Goal: Task Accomplishment & Management: Manage account settings

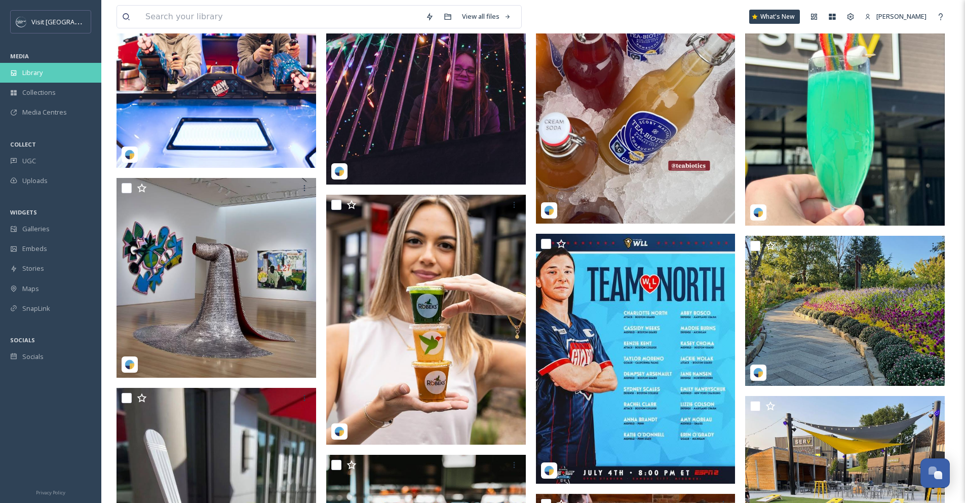
click at [29, 70] on span "Library" at bounding box center [32, 73] width 20 height 10
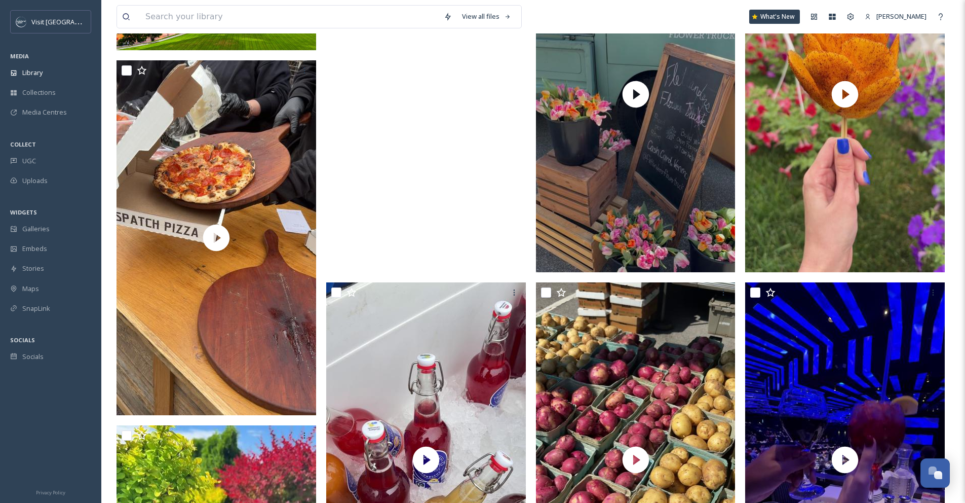
scroll to position [685, 0]
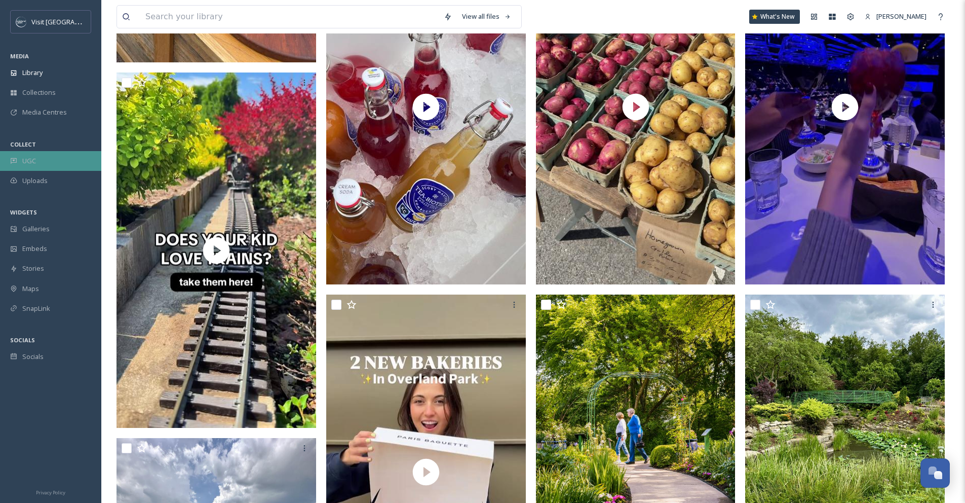
click at [38, 159] on div "UGC" at bounding box center [50, 161] width 101 height 20
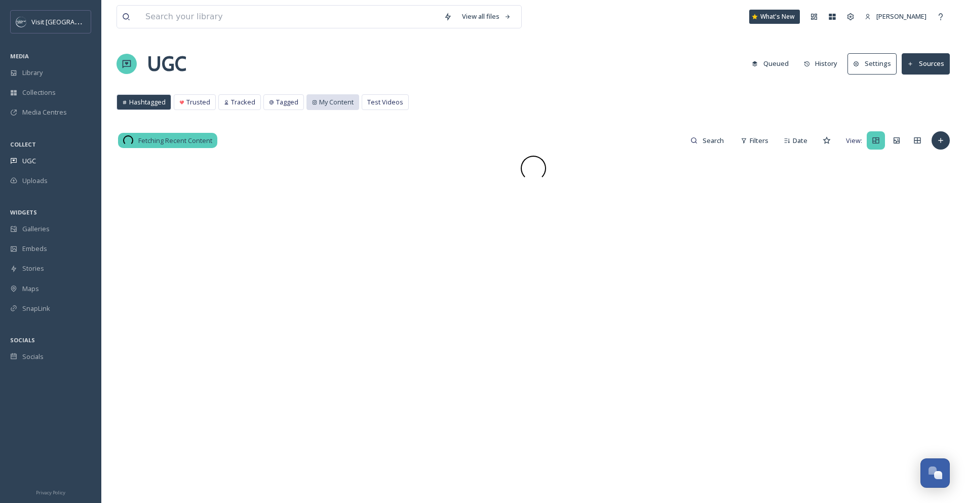
click at [343, 102] on span "My Content" at bounding box center [336, 102] width 34 height 10
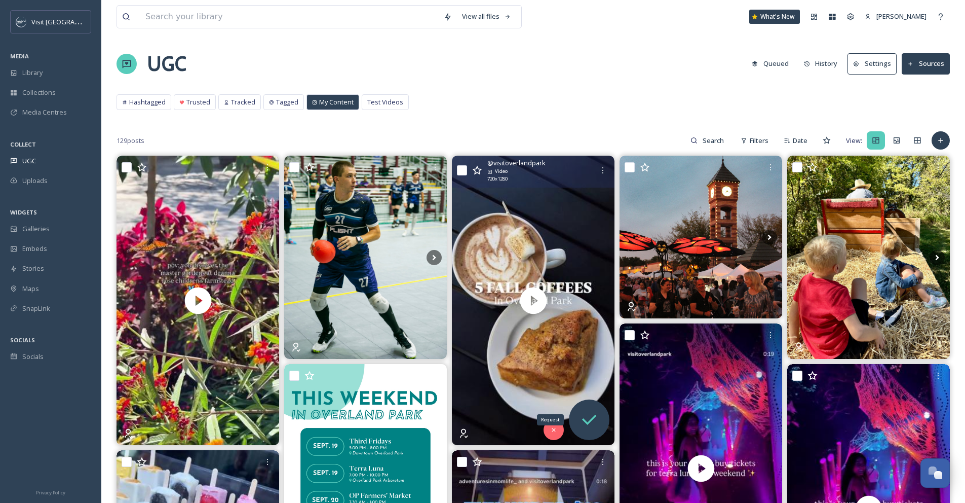
click at [595, 414] on icon at bounding box center [589, 419] width 20 height 20
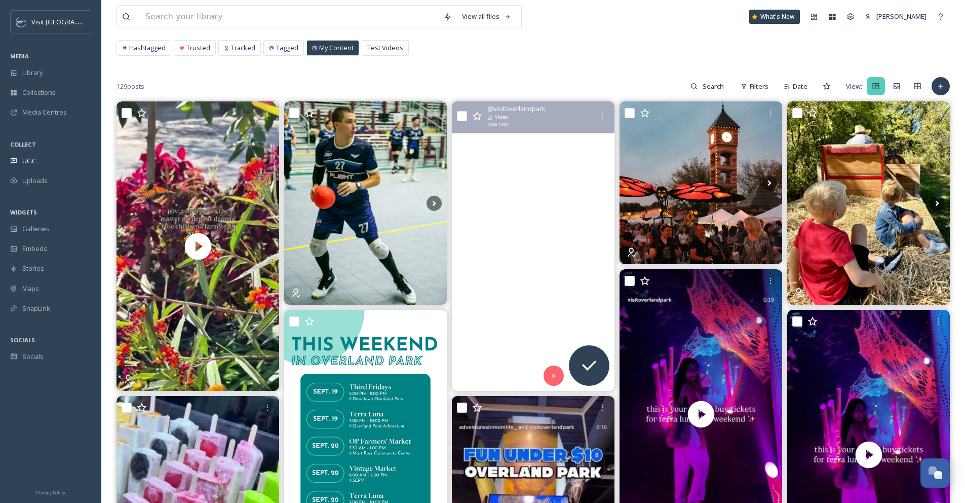
scroll to position [65, 0]
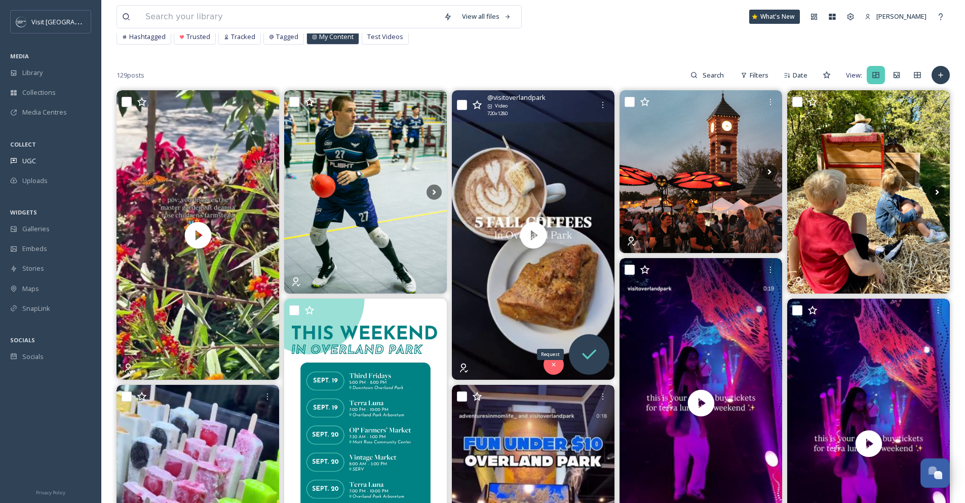
click at [589, 355] on icon at bounding box center [589, 354] width 14 height 10
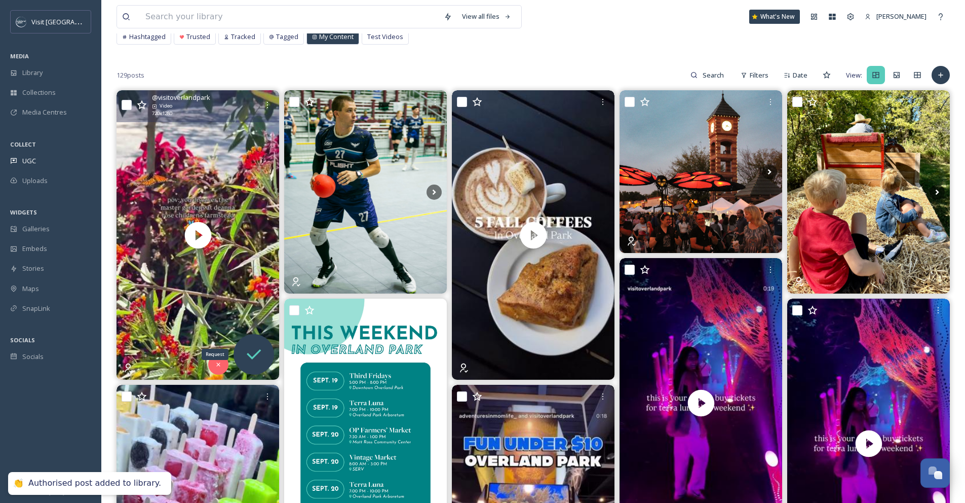
click at [254, 356] on icon at bounding box center [254, 354] width 14 height 10
click at [253, 354] on icon at bounding box center [254, 354] width 20 height 20
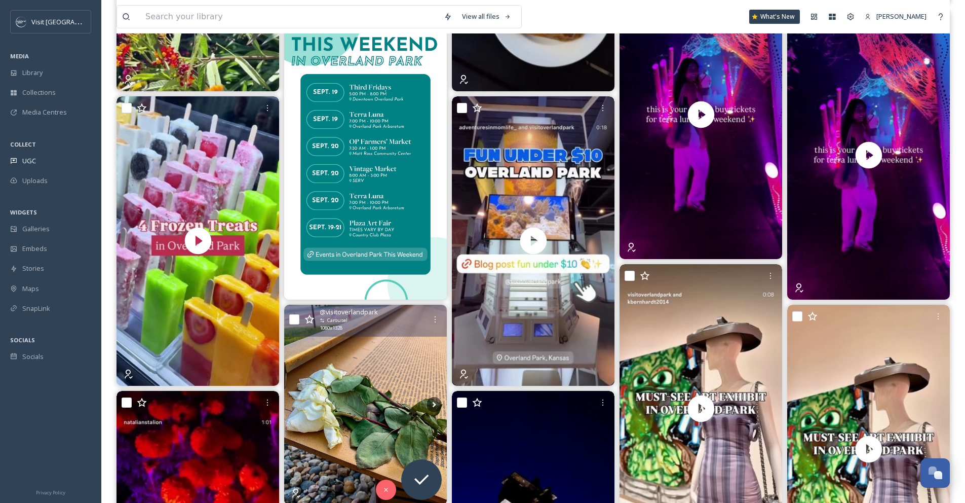
scroll to position [0, 0]
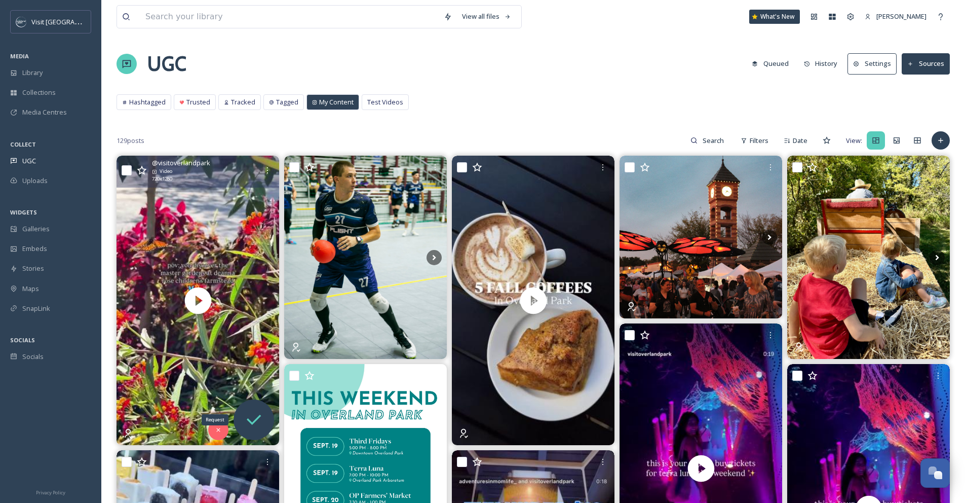
click at [248, 412] on icon at bounding box center [254, 419] width 20 height 20
click at [255, 421] on icon at bounding box center [254, 419] width 20 height 20
click at [251, 420] on icon at bounding box center [254, 419] width 20 height 20
click at [255, 417] on icon at bounding box center [254, 419] width 20 height 20
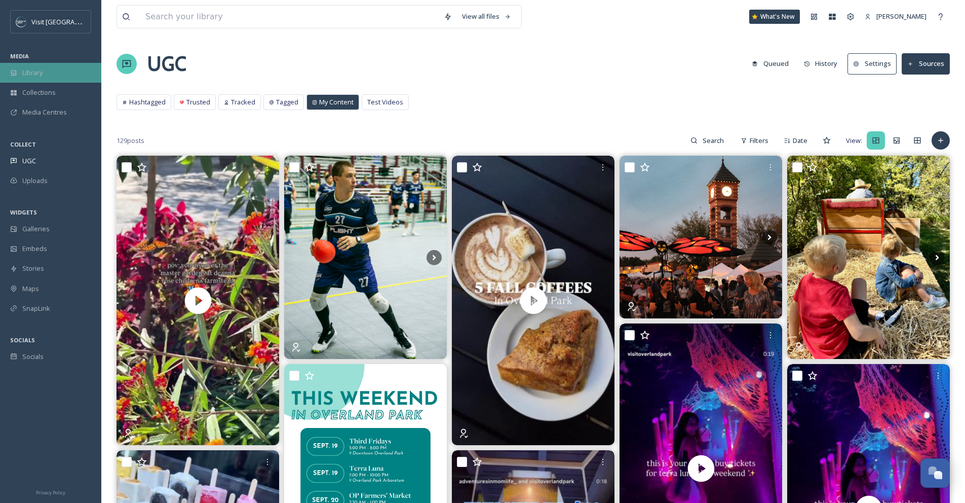
click at [37, 66] on div "Library" at bounding box center [50, 73] width 101 height 20
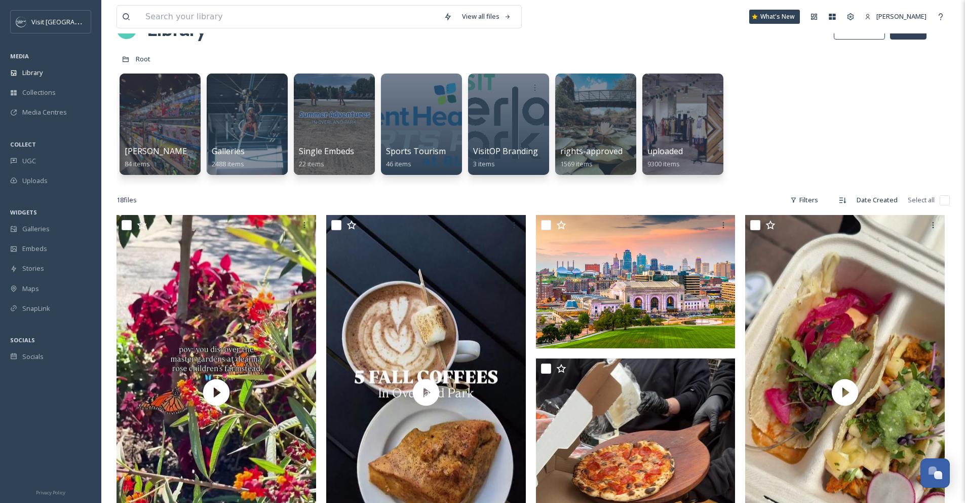
scroll to position [36, 0]
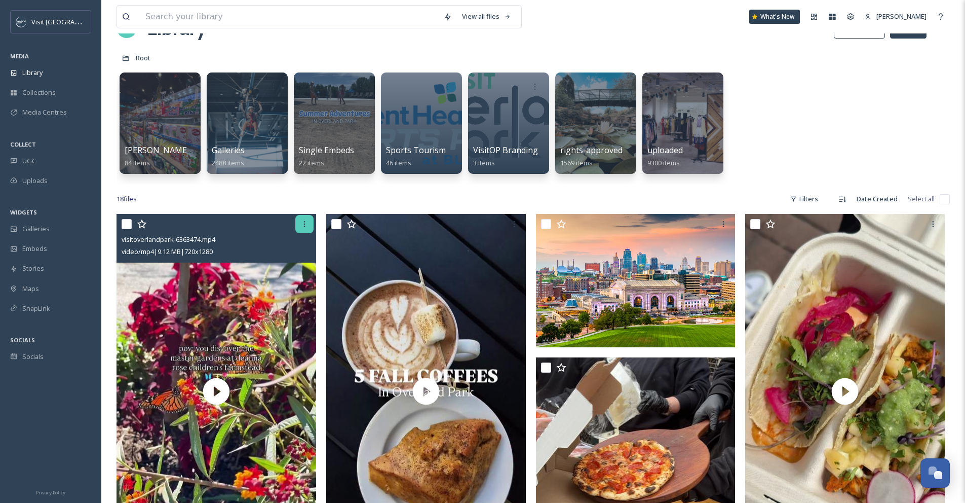
click at [302, 226] on icon at bounding box center [304, 224] width 8 height 8
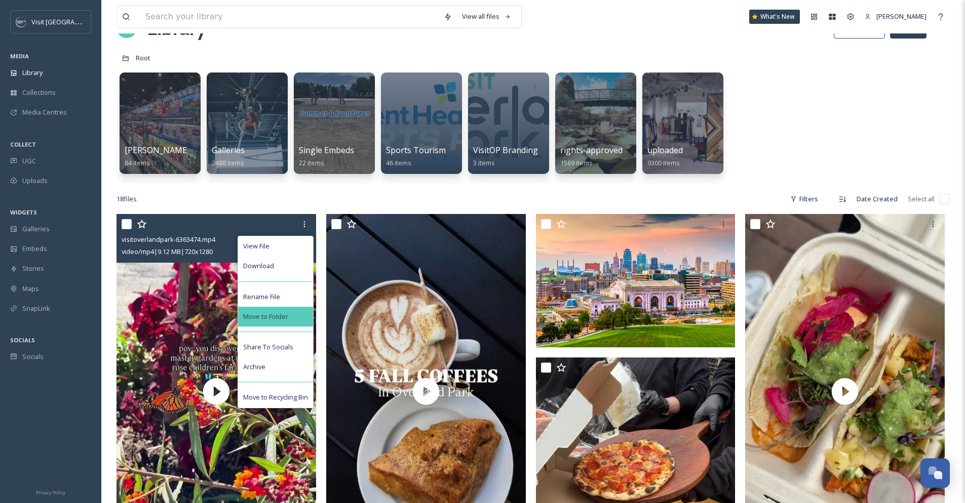
click at [299, 316] on div "Move to Folder" at bounding box center [275, 316] width 75 height 20
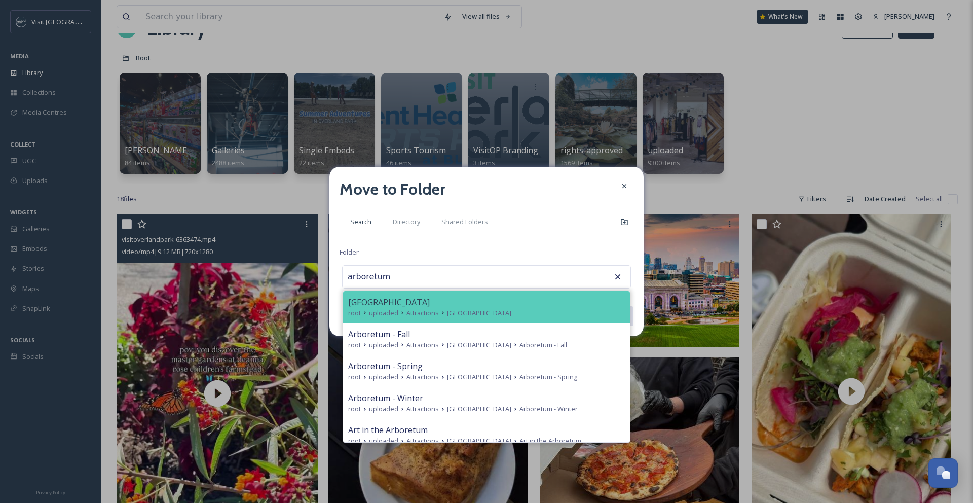
click at [415, 300] on span "[GEOGRAPHIC_DATA]" at bounding box center [389, 302] width 82 height 12
type input "[GEOGRAPHIC_DATA]"
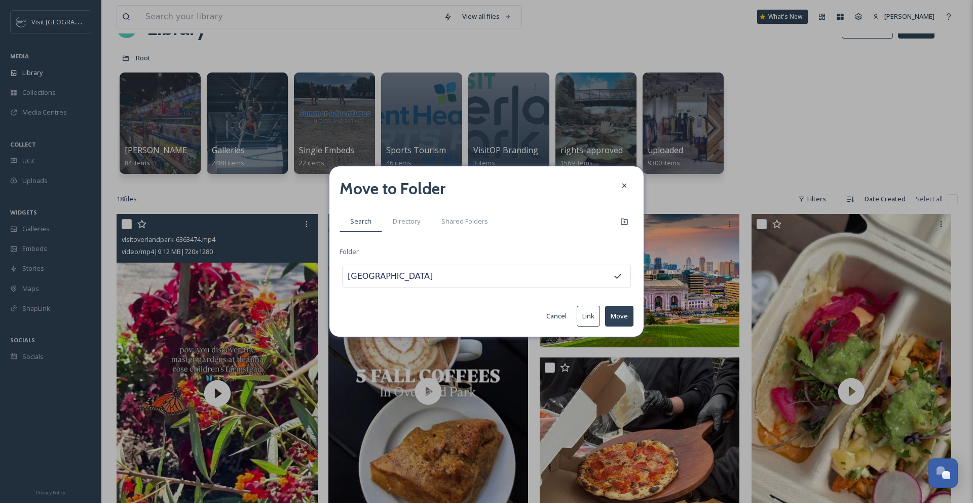
click at [626, 318] on button "Move" at bounding box center [619, 315] width 28 height 21
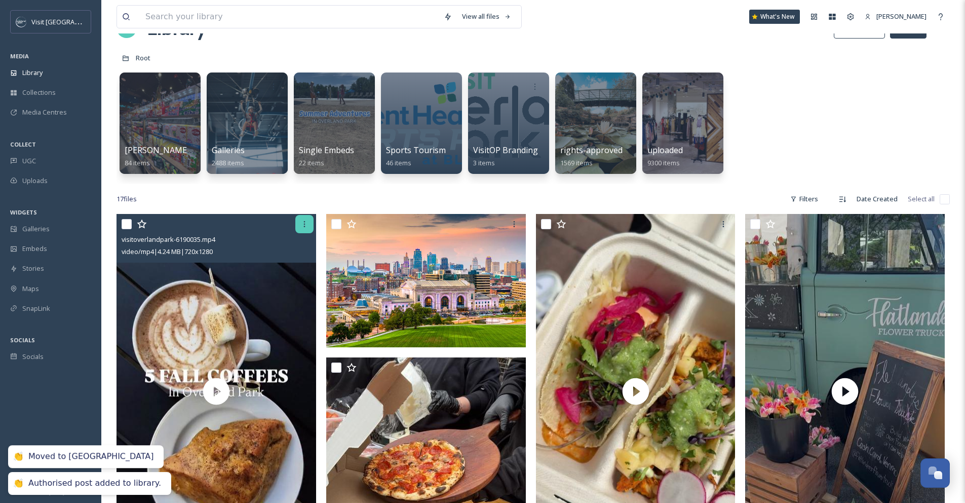
click at [305, 224] on icon at bounding box center [304, 224] width 8 height 8
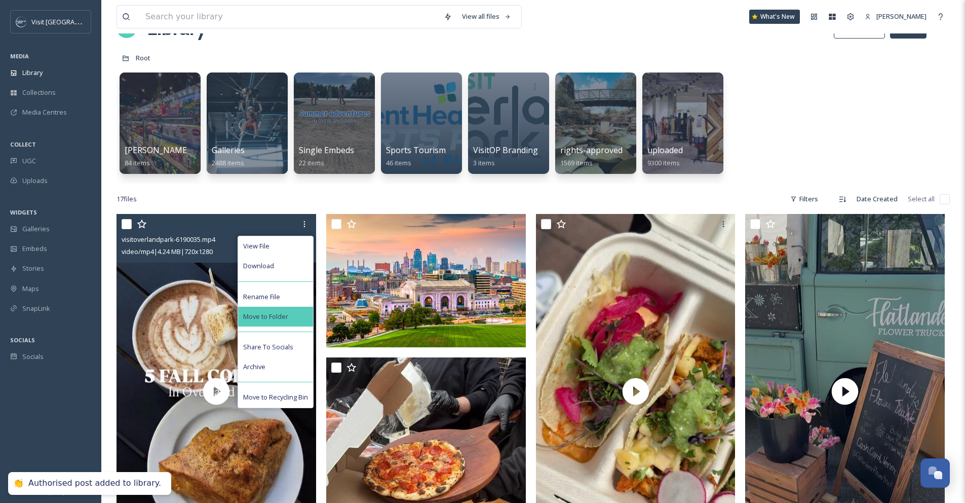
click at [303, 311] on div "Move to Folder" at bounding box center [275, 316] width 75 height 20
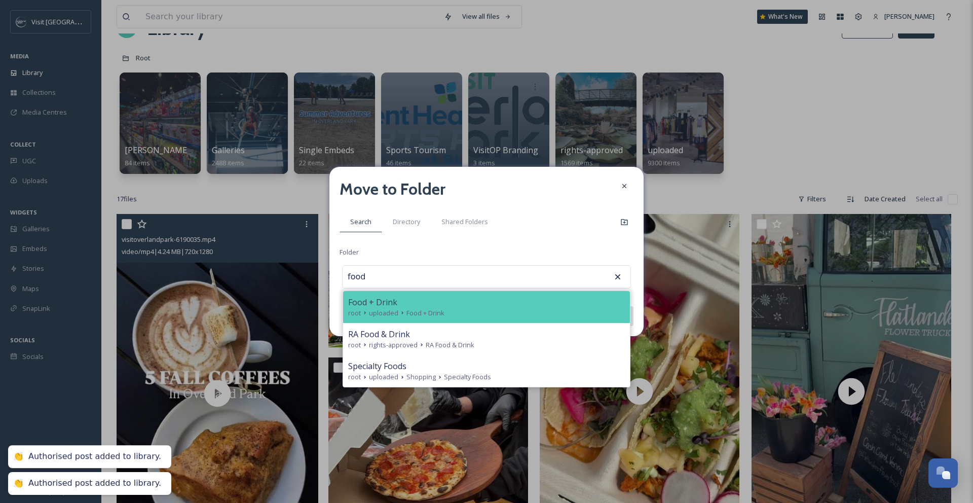
click at [411, 311] on span "Food + Drink" at bounding box center [425, 313] width 38 height 10
type input "Food + Drink"
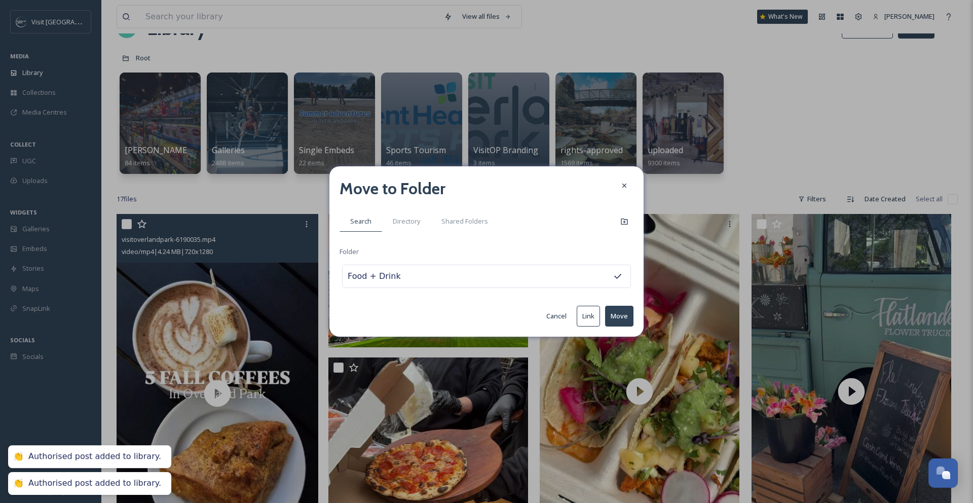
click at [619, 321] on button "Move" at bounding box center [619, 315] width 28 height 21
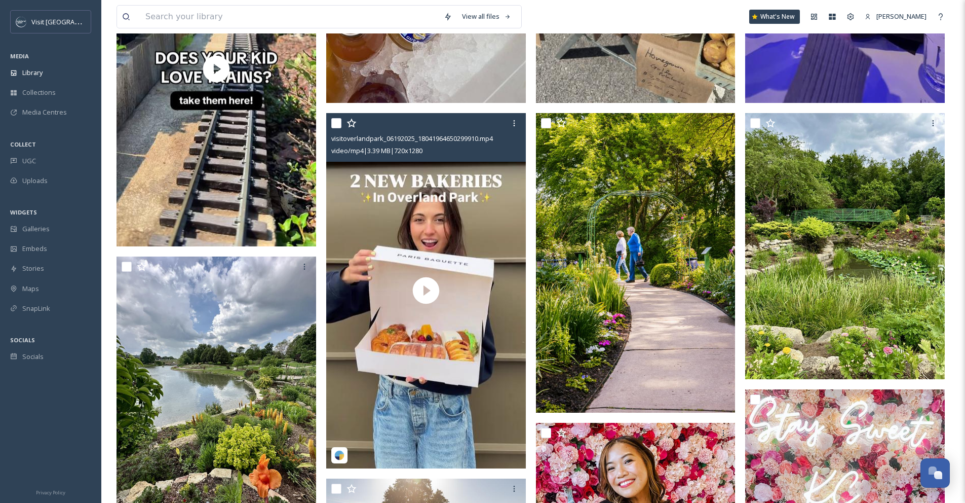
scroll to position [819, 0]
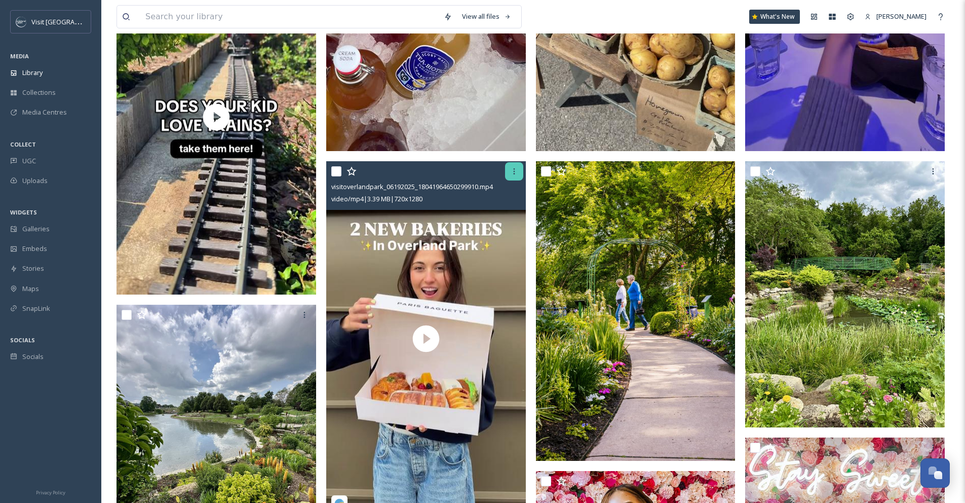
click at [513, 176] on div at bounding box center [514, 171] width 18 height 18
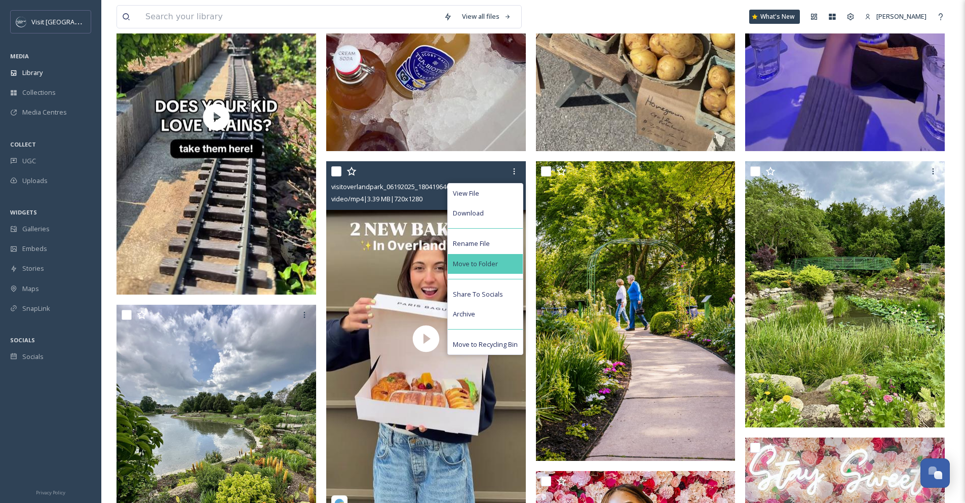
click at [509, 264] on div "Move to Folder" at bounding box center [485, 264] width 75 height 20
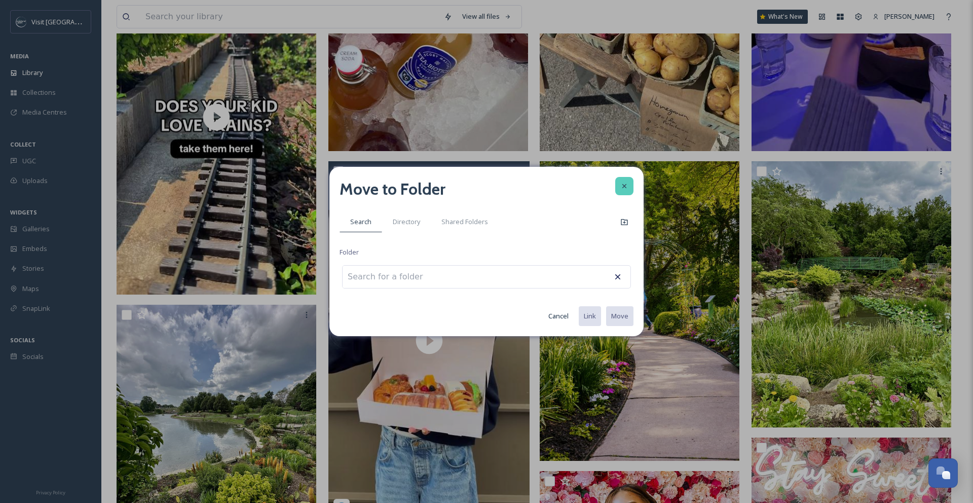
click at [624, 190] on div at bounding box center [624, 186] width 18 height 18
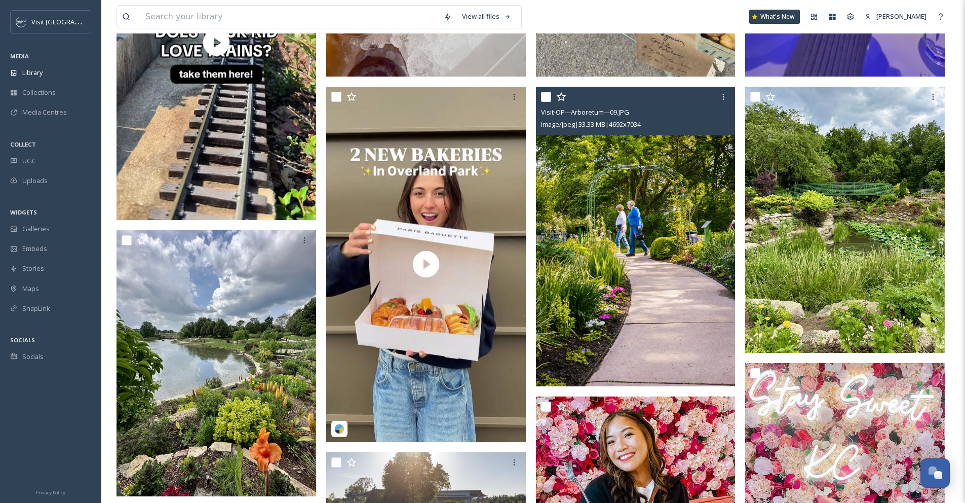
scroll to position [881, 0]
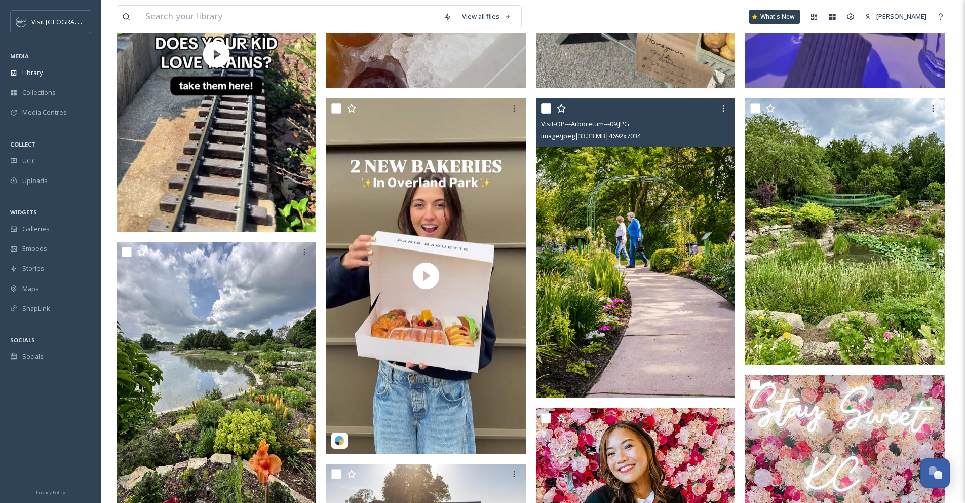
click at [548, 109] on input "checkbox" at bounding box center [546, 108] width 10 height 10
checkbox input "true"
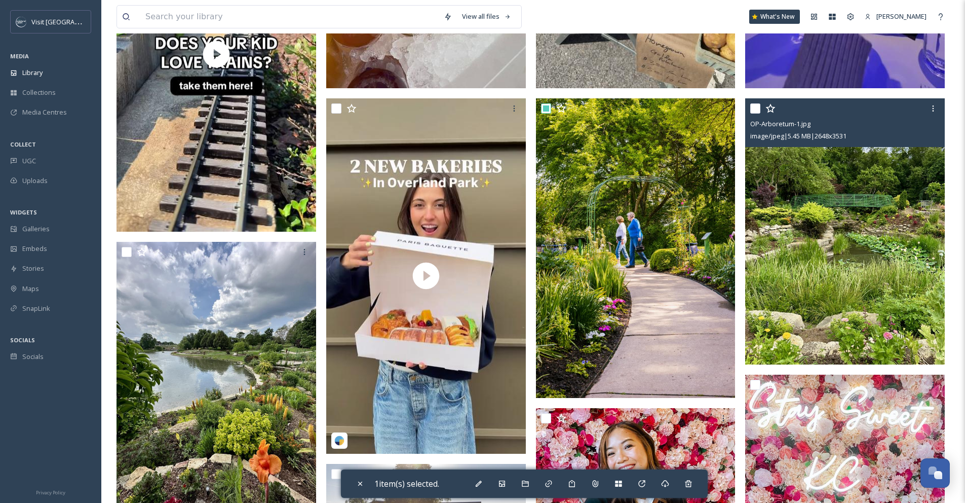
click at [751, 107] on input "checkbox" at bounding box center [755, 108] width 10 height 10
checkbox input "true"
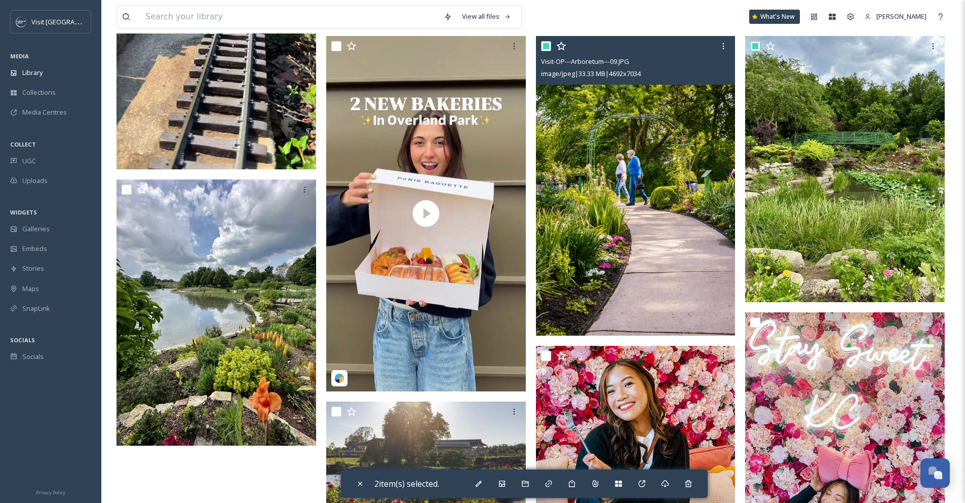
scroll to position [1053, 0]
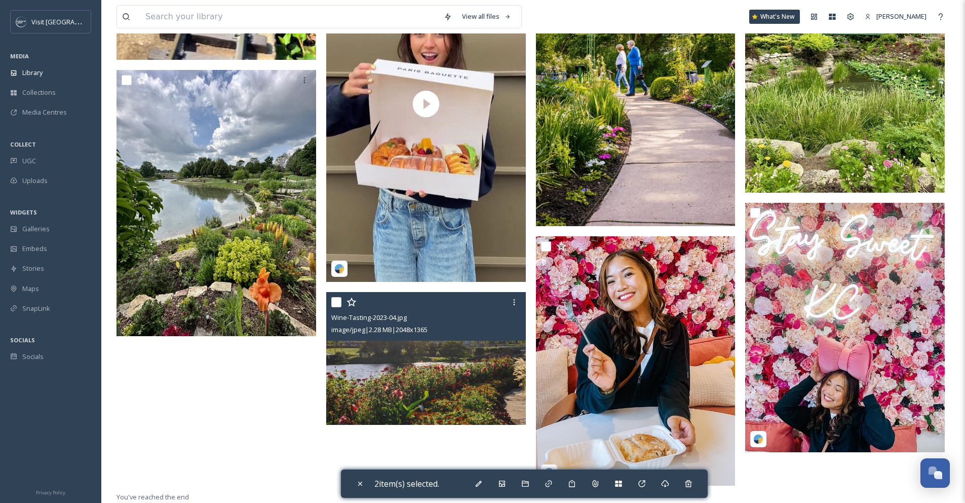
click at [337, 302] on input "checkbox" at bounding box center [336, 302] width 10 height 10
checkbox input "true"
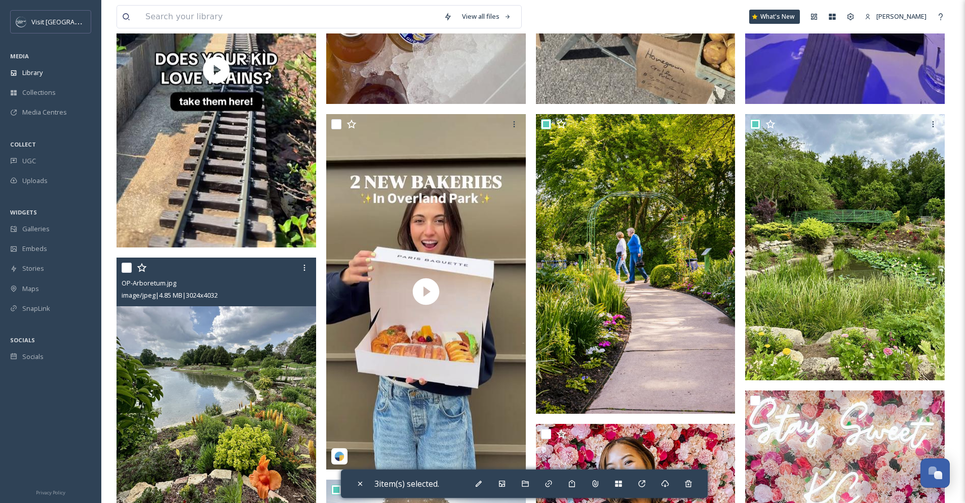
scroll to position [862, 0]
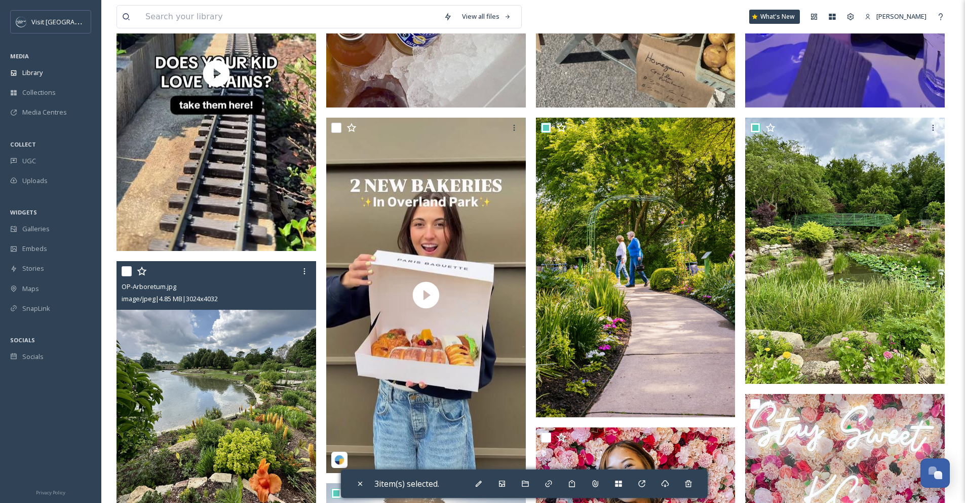
click at [126, 274] on input "checkbox" at bounding box center [127, 271] width 10 height 10
checkbox input "true"
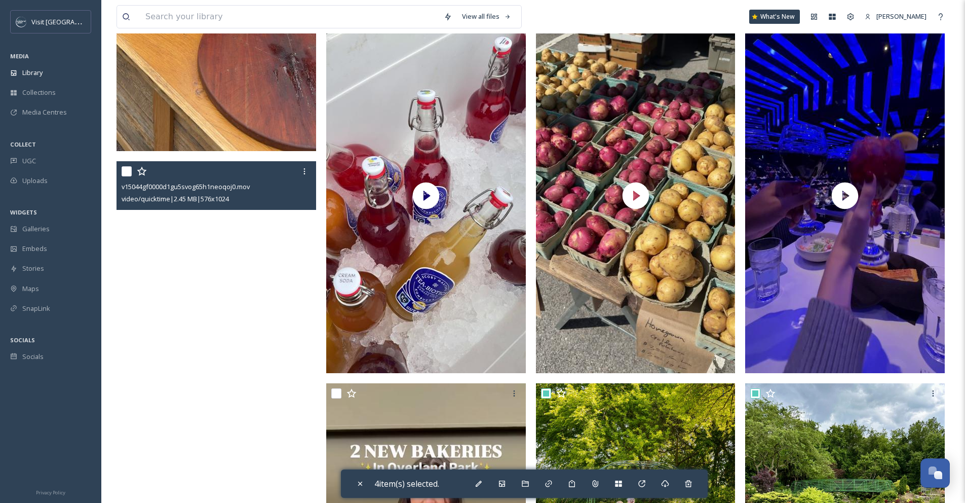
scroll to position [552, 0]
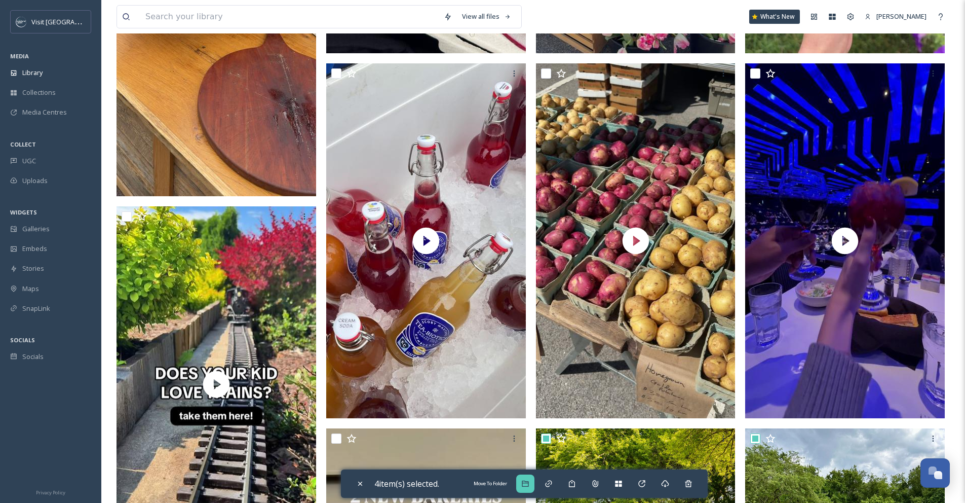
click at [528, 482] on icon at bounding box center [525, 483] width 7 height 6
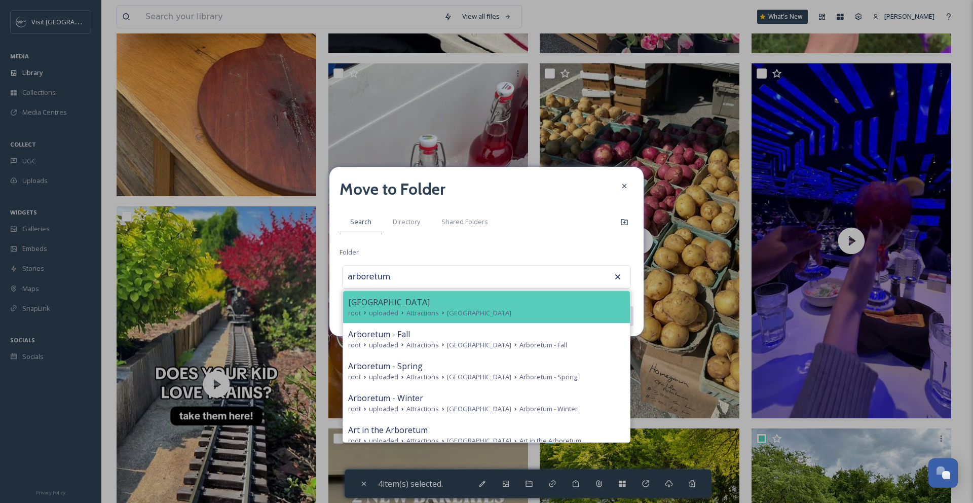
click at [466, 313] on span "[GEOGRAPHIC_DATA]" at bounding box center [479, 313] width 64 height 10
type input "[GEOGRAPHIC_DATA]"
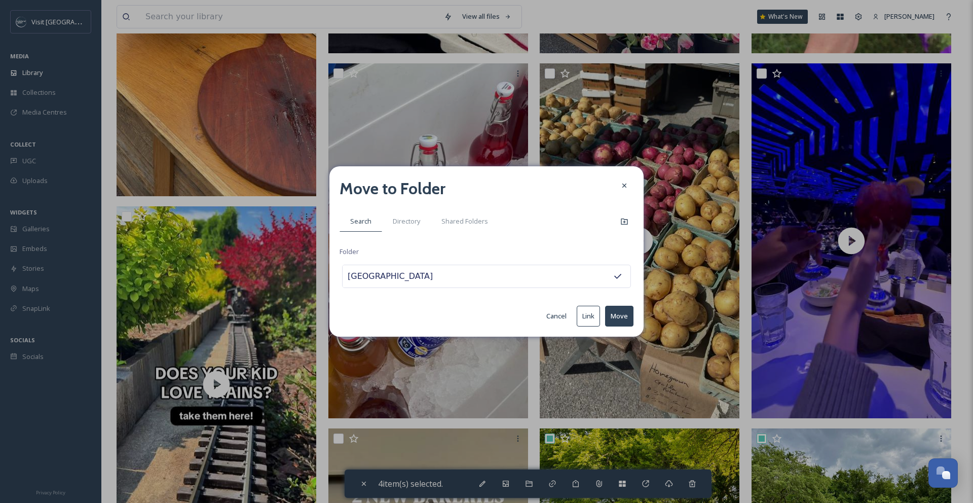
click at [618, 320] on button "Move" at bounding box center [619, 315] width 28 height 21
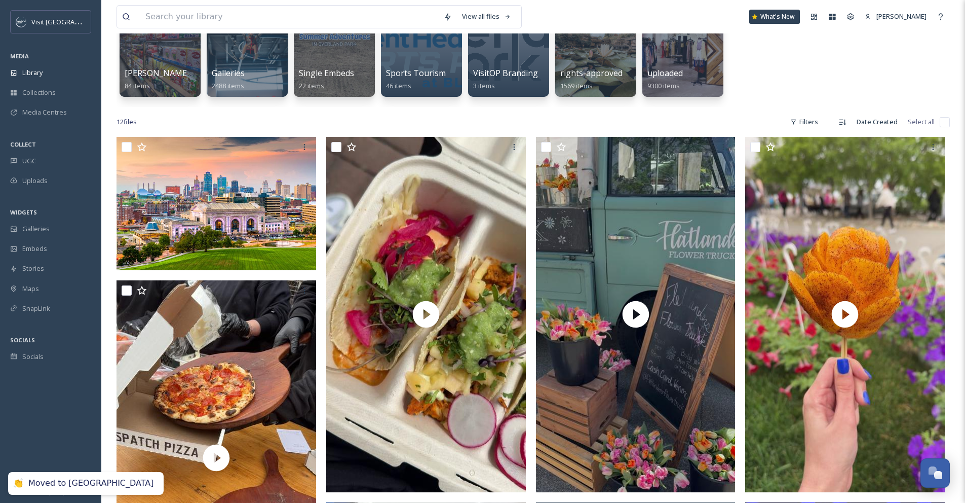
scroll to position [0, 0]
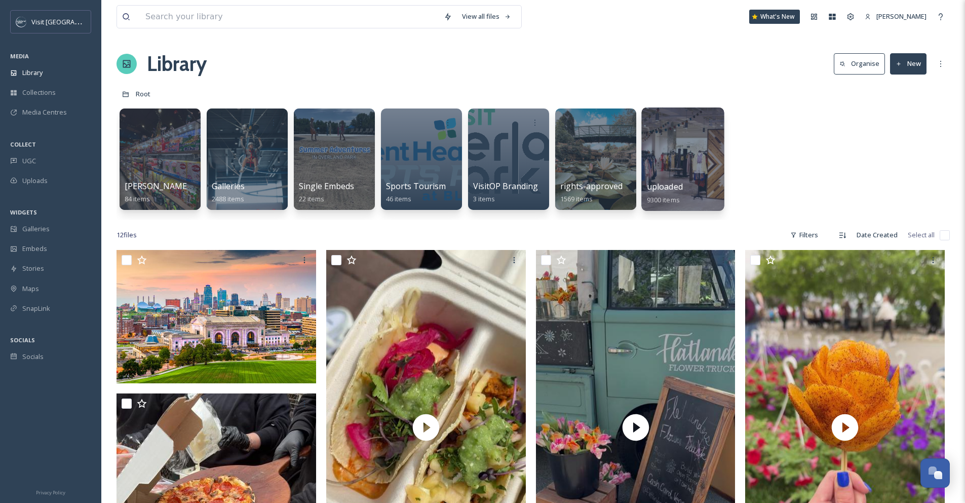
click at [674, 186] on span "uploaded" at bounding box center [665, 186] width 36 height 11
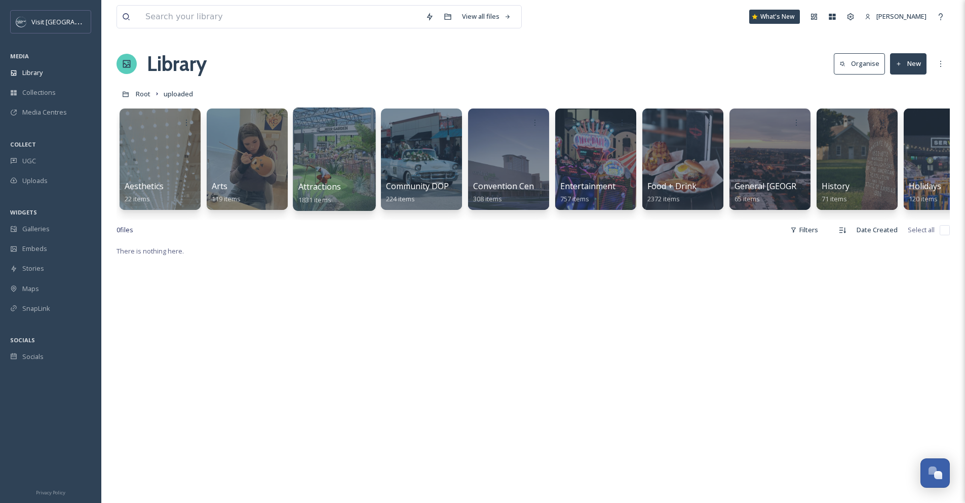
click at [341, 183] on div "Attractions 1831 items" at bounding box center [334, 192] width 72 height 25
click at [332, 179] on div at bounding box center [334, 158] width 83 height 103
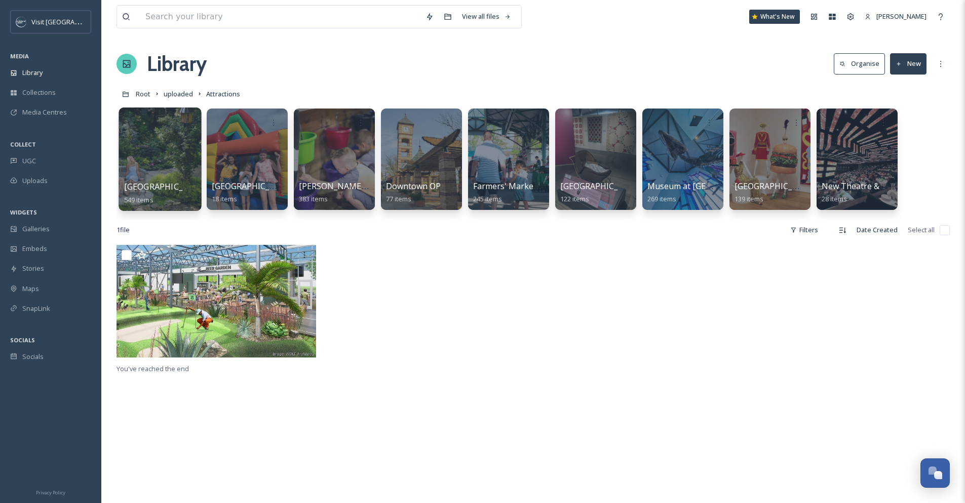
click at [184, 182] on span "[GEOGRAPHIC_DATA]" at bounding box center [165, 186] width 83 height 11
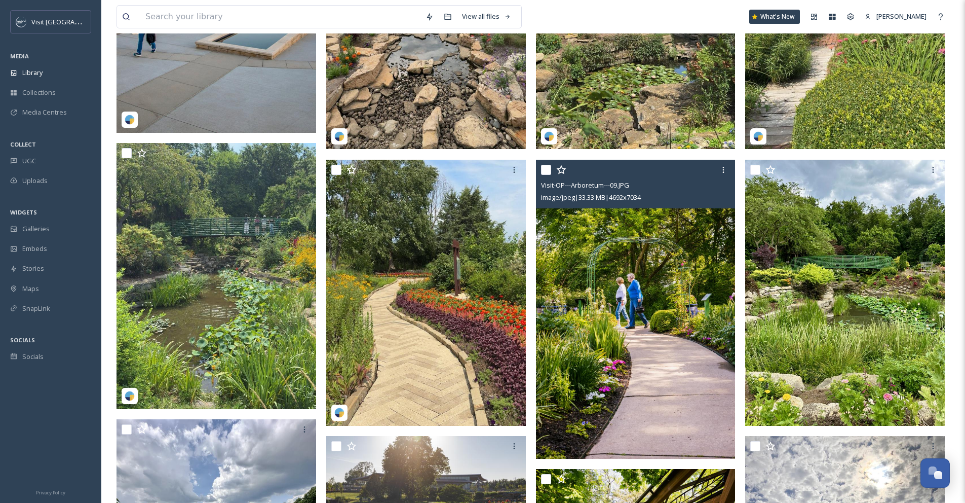
scroll to position [234, 0]
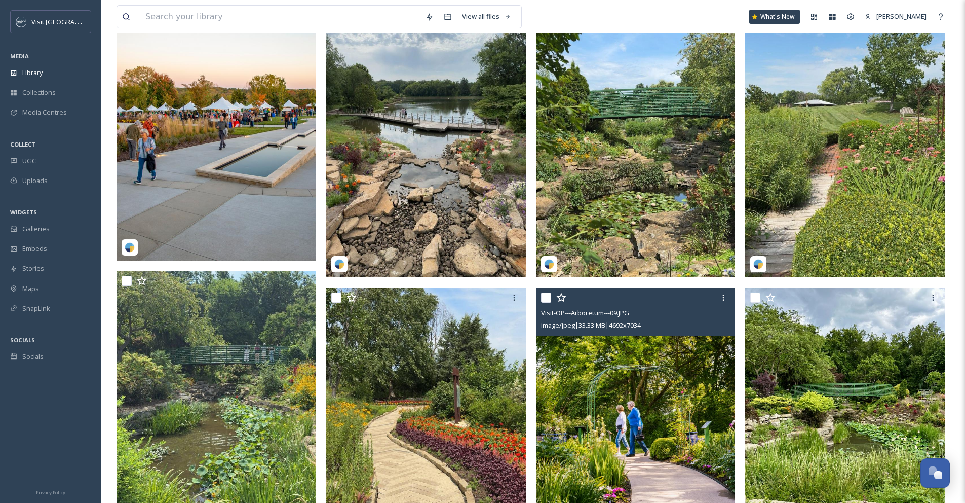
click at [548, 302] on input "checkbox" at bounding box center [546, 297] width 10 height 10
checkbox input "true"
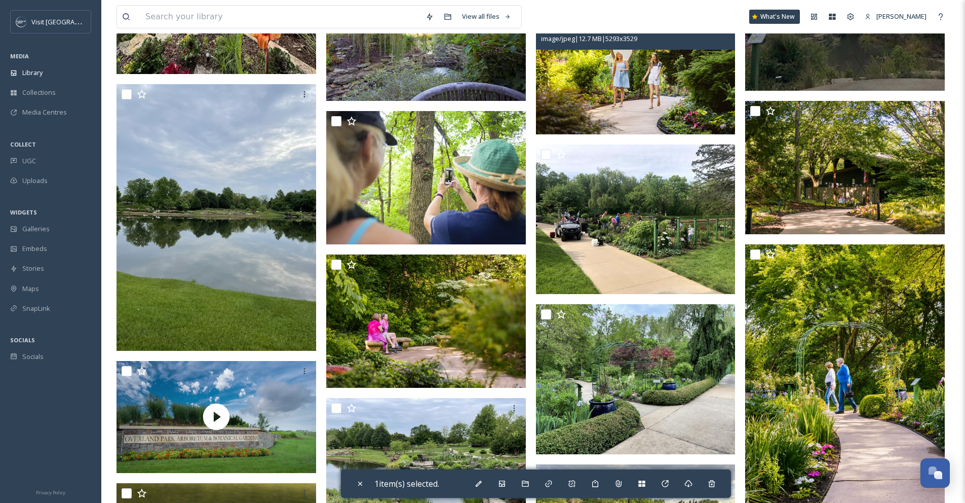
scroll to position [973, 0]
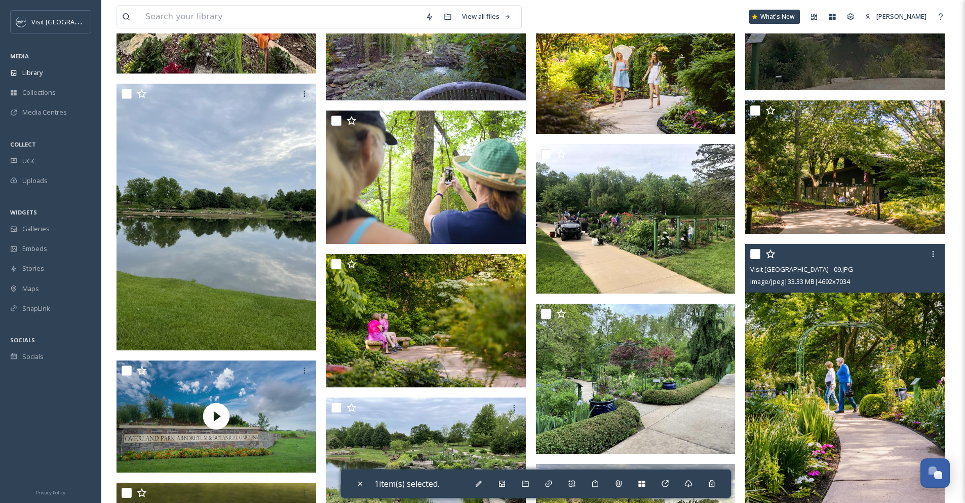
click at [757, 259] on input "checkbox" at bounding box center [755, 254] width 10 height 10
checkbox input "true"
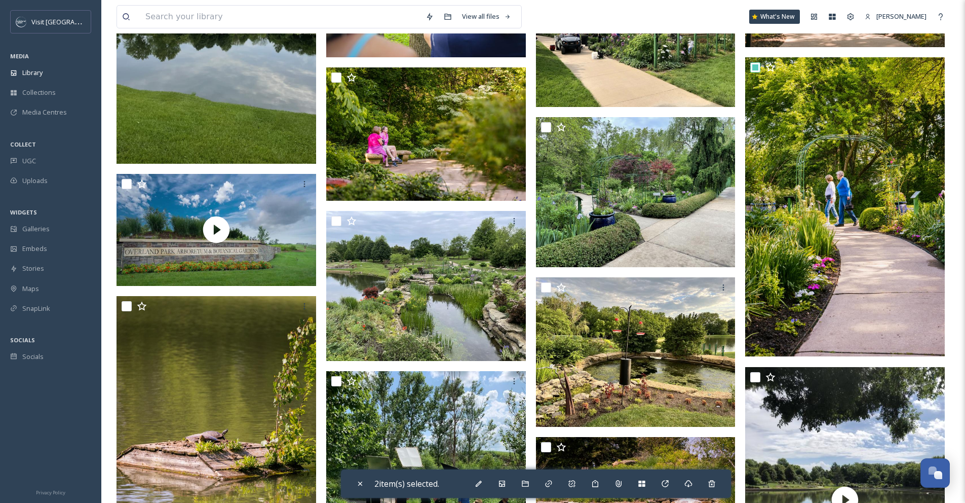
scroll to position [1160, 0]
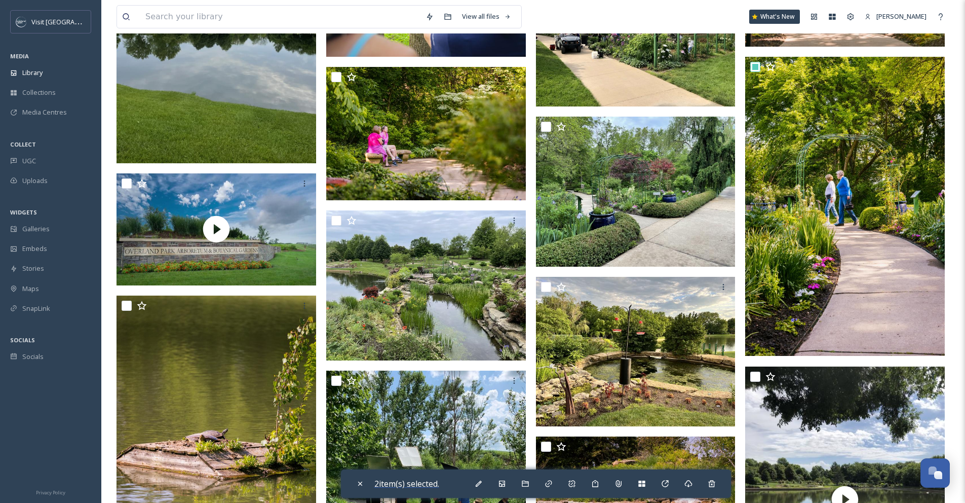
click at [417, 480] on span "2 item(s) selected." at bounding box center [406, 483] width 65 height 11
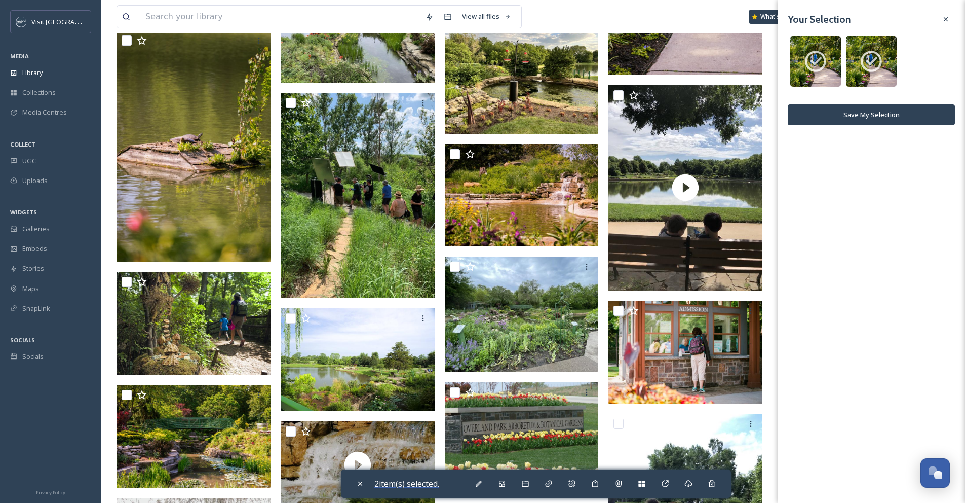
click at [417, 480] on span "2 item(s) selected." at bounding box center [406, 483] width 65 height 11
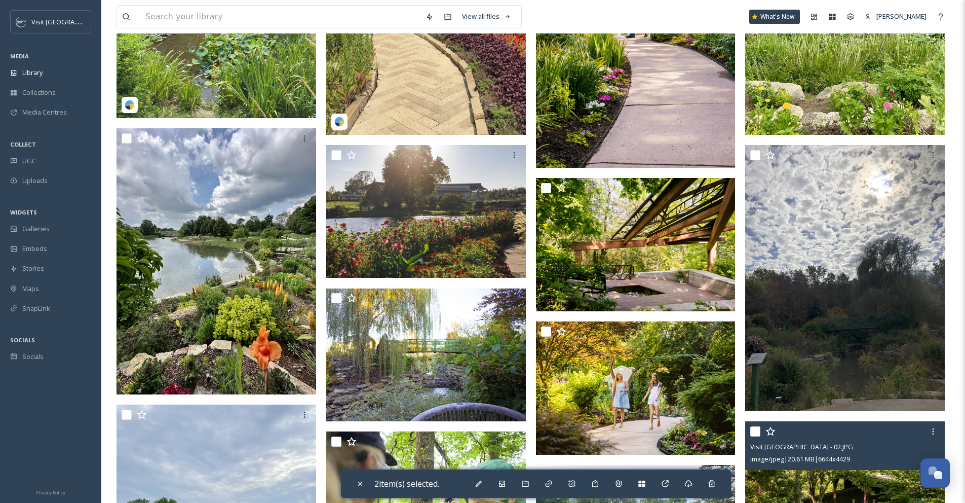
scroll to position [423, 0]
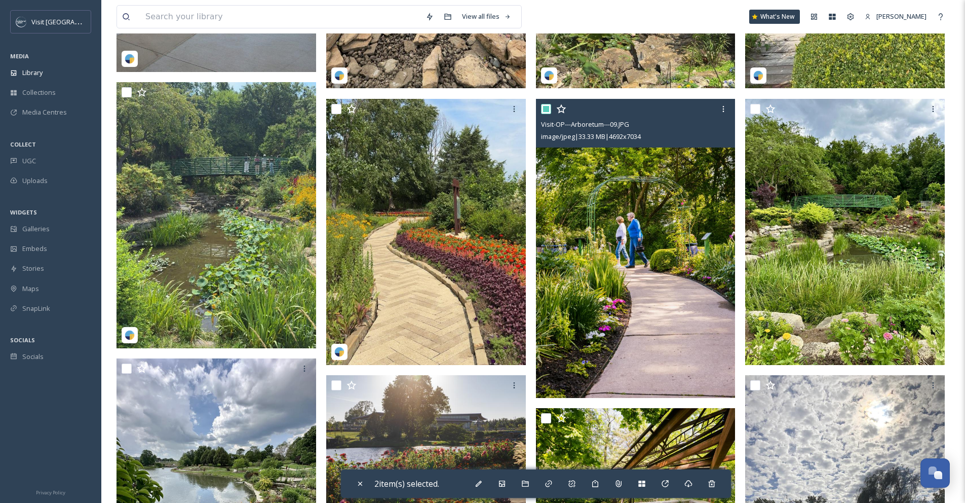
click at [656, 235] on img at bounding box center [636, 248] width 200 height 299
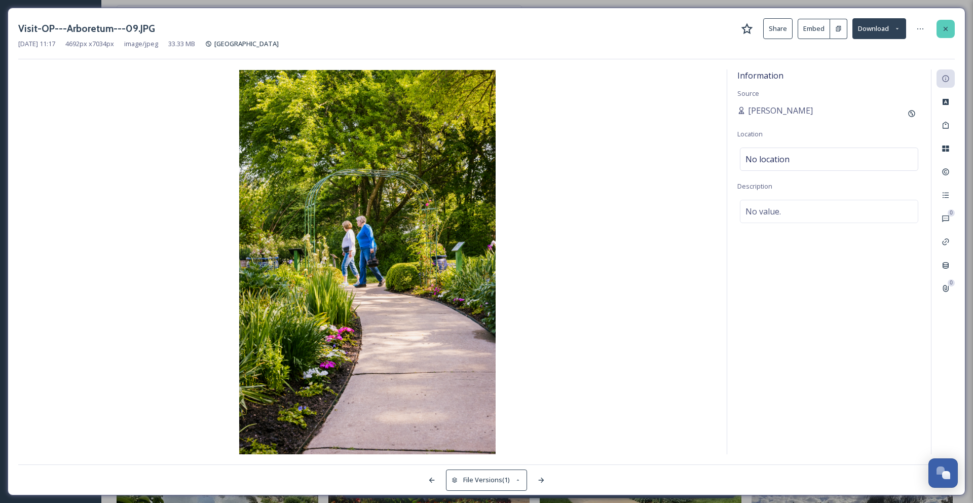
click at [942, 31] on icon at bounding box center [945, 29] width 8 height 8
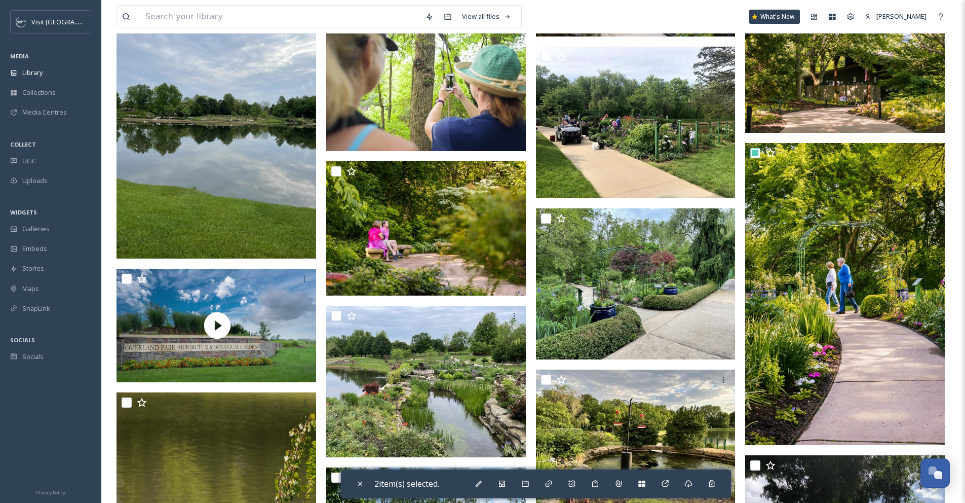
scroll to position [1077, 0]
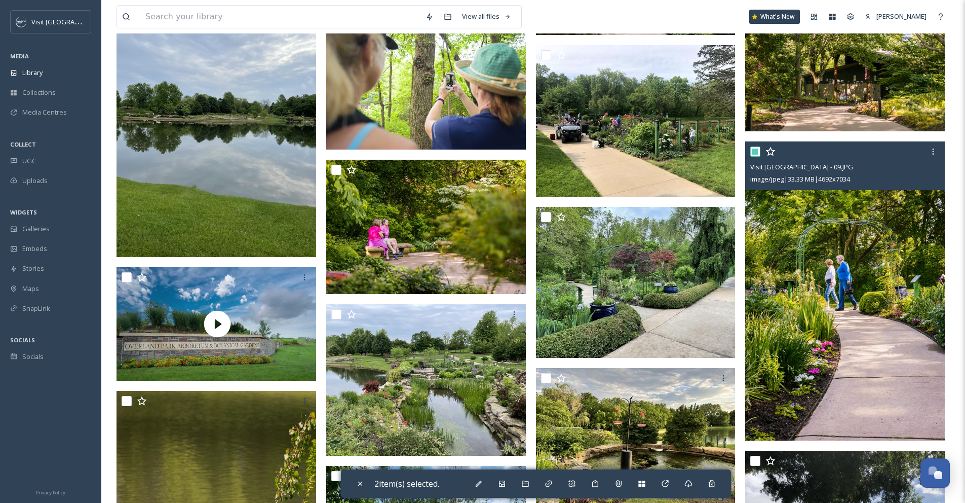
click at [823, 288] on img at bounding box center [845, 290] width 200 height 299
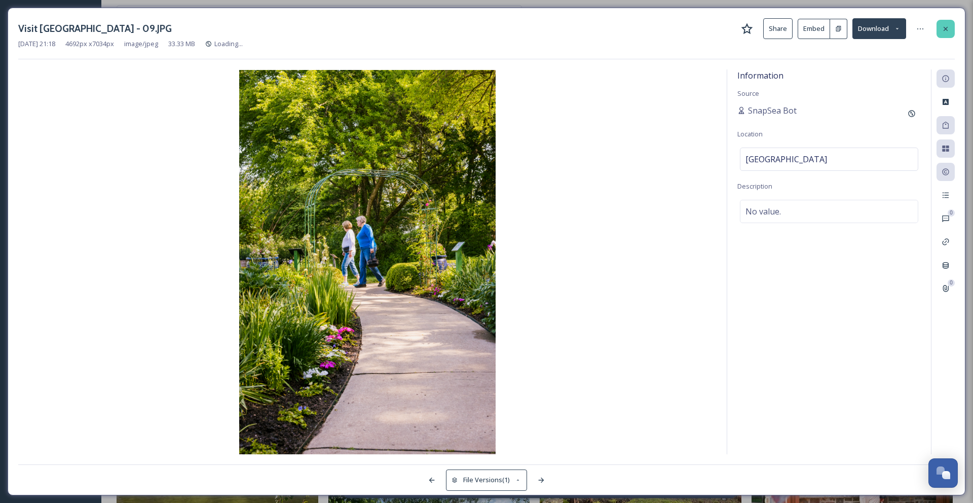
click at [946, 29] on icon at bounding box center [945, 29] width 8 height 8
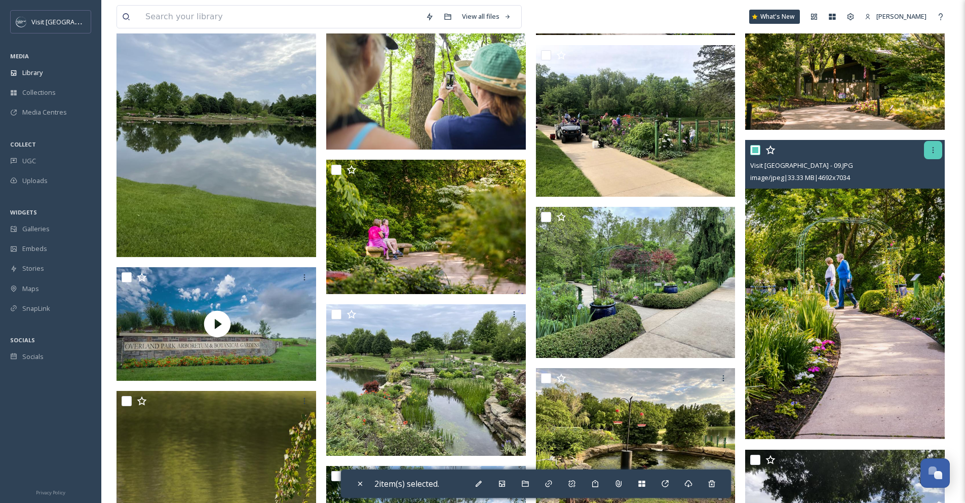
click at [931, 154] on icon at bounding box center [933, 150] width 8 height 8
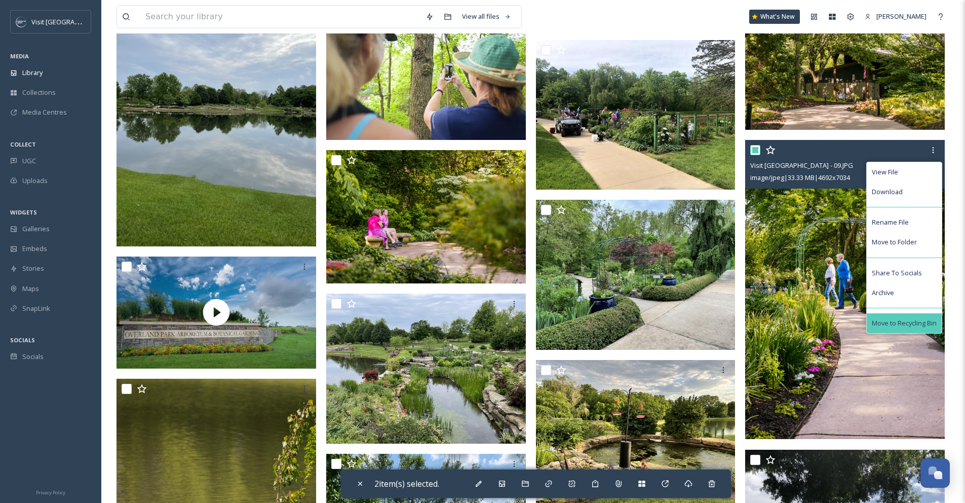
click at [904, 328] on span "Move to Recycling Bin" at bounding box center [904, 323] width 65 height 10
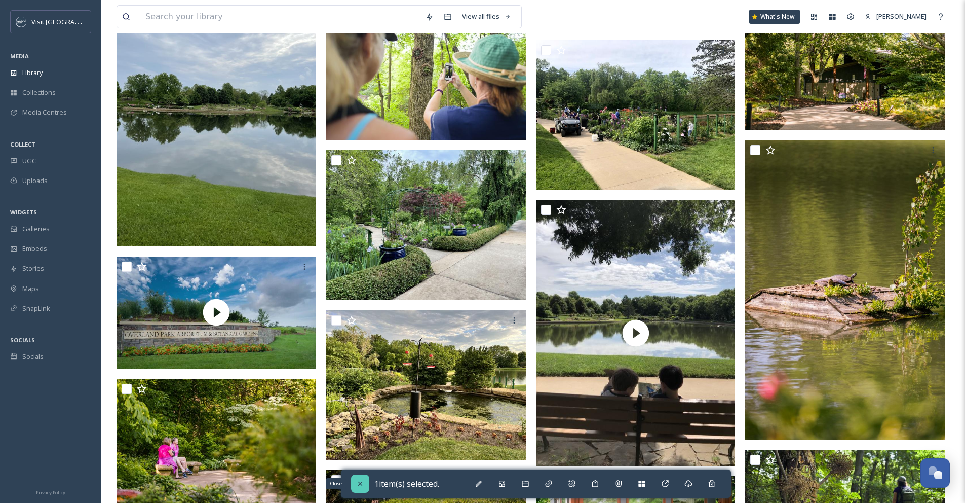
click at [359, 482] on icon at bounding box center [360, 483] width 4 height 4
checkbox input "false"
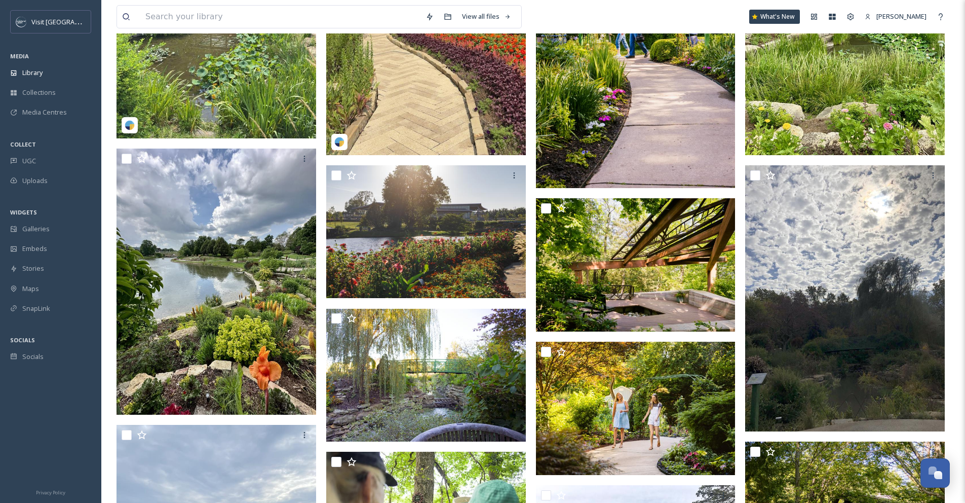
scroll to position [634, 0]
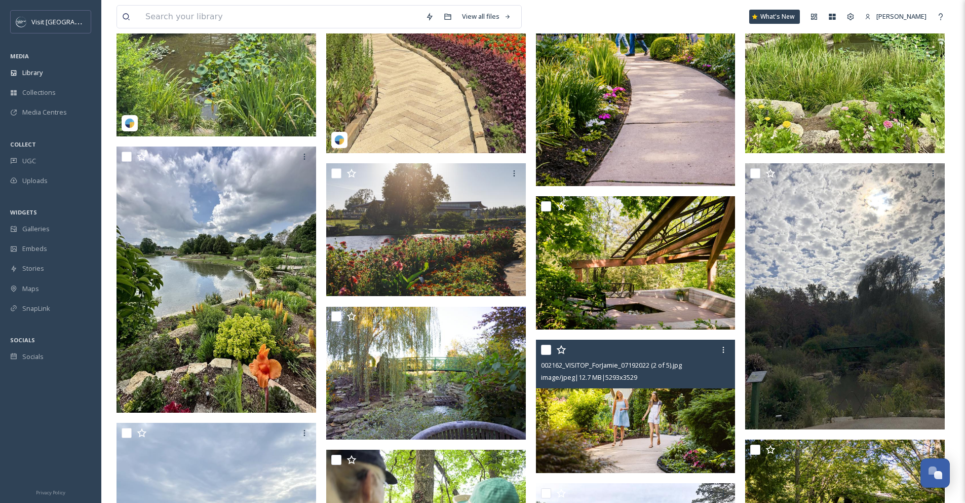
click at [547, 355] on input "checkbox" at bounding box center [546, 349] width 10 height 10
checkbox input "true"
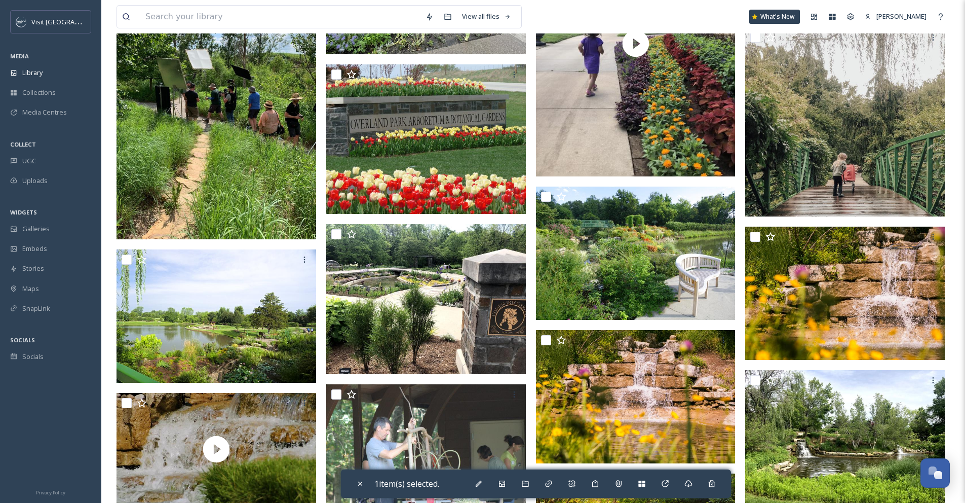
scroll to position [1787, 0]
